Goal: Information Seeking & Learning: Find specific fact

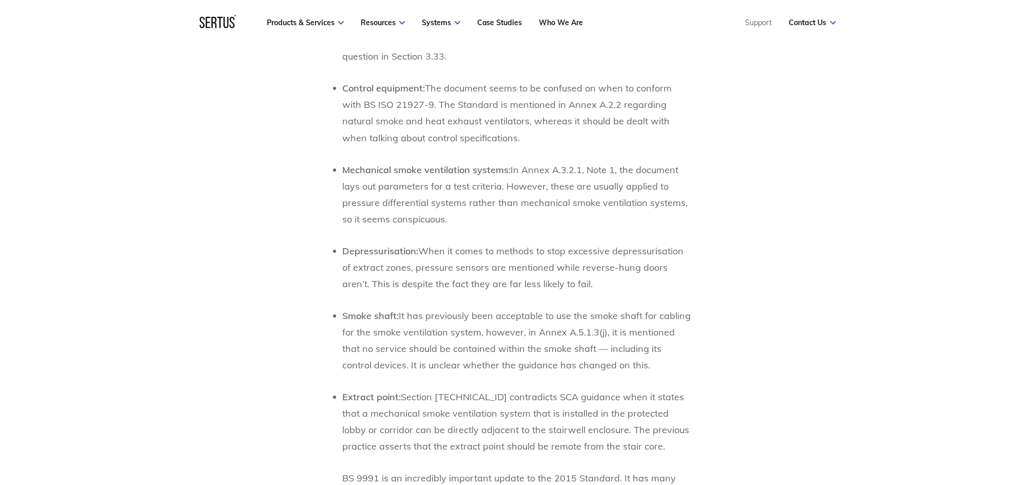
scroll to position [3969, 0]
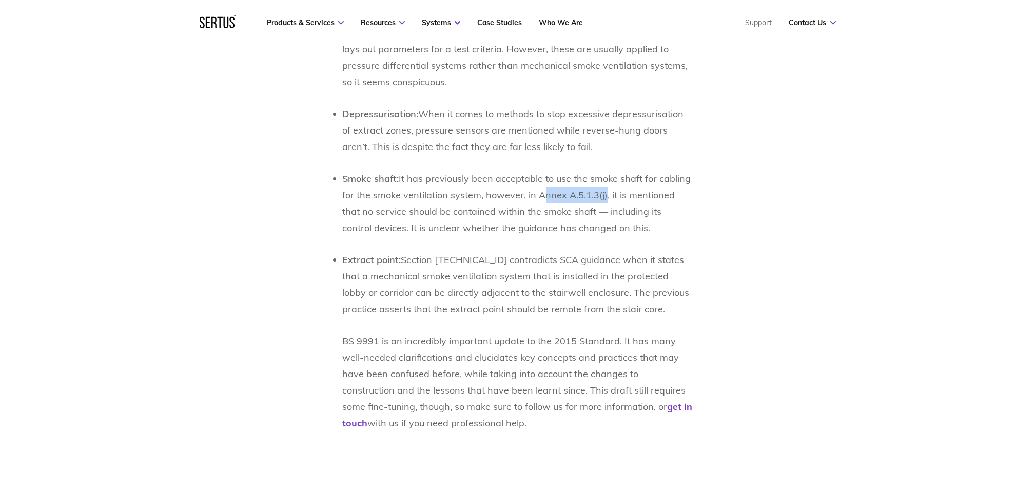
drag, startPoint x: 538, startPoint y: 192, endPoint x: 602, endPoint y: 193, distance: 63.7
click at [602, 193] on span "It has previously been acceptable to use the smoke shaft for cabling for the sm…" at bounding box center [517, 202] width 349 height 61
click at [571, 201] on p "Smoke shaft: It has previously been acceptable to use the smoke shaft for cabli…" at bounding box center [518, 203] width 350 height 66
drag, startPoint x: 537, startPoint y: 194, endPoint x: 604, endPoint y: 191, distance: 67.3
click at [604, 191] on span "It has previously been acceptable to use the smoke shaft for cabling for the sm…" at bounding box center [517, 202] width 349 height 61
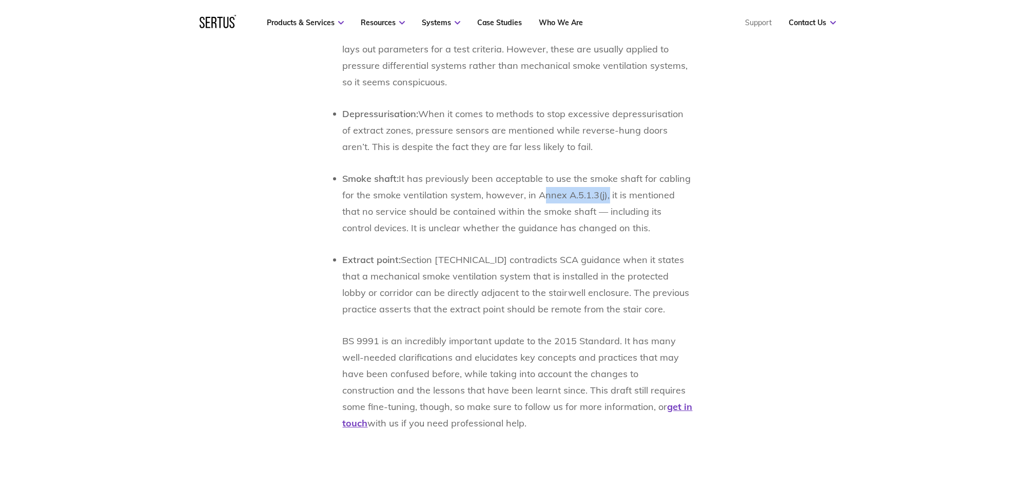
copy span "Annex A.5.1.3(j)"
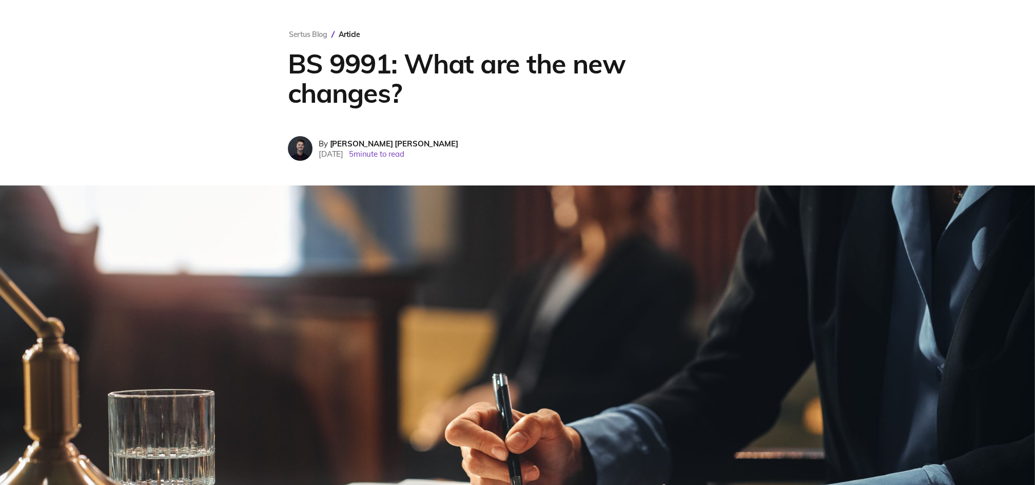
scroll to position [0, 0]
